Goal: Browse casually

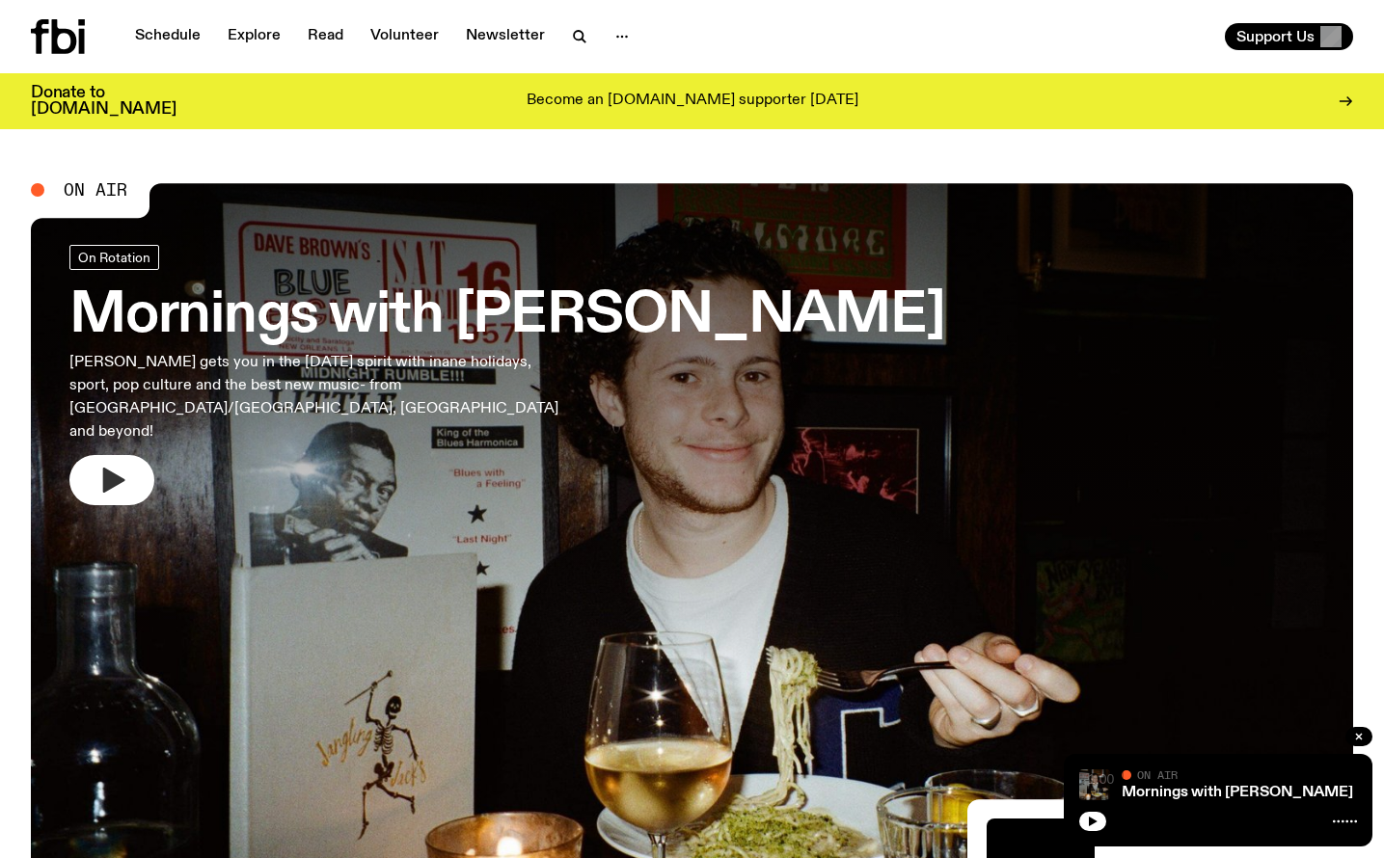
click at [115, 468] on icon "button" at bounding box center [114, 480] width 22 height 25
